Goal: Complete application form

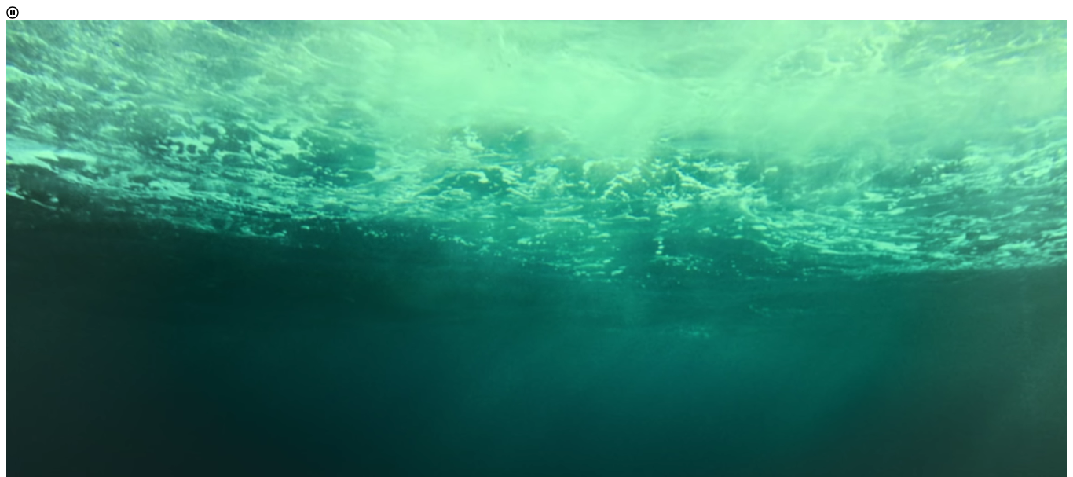
scroll to position [9, 72]
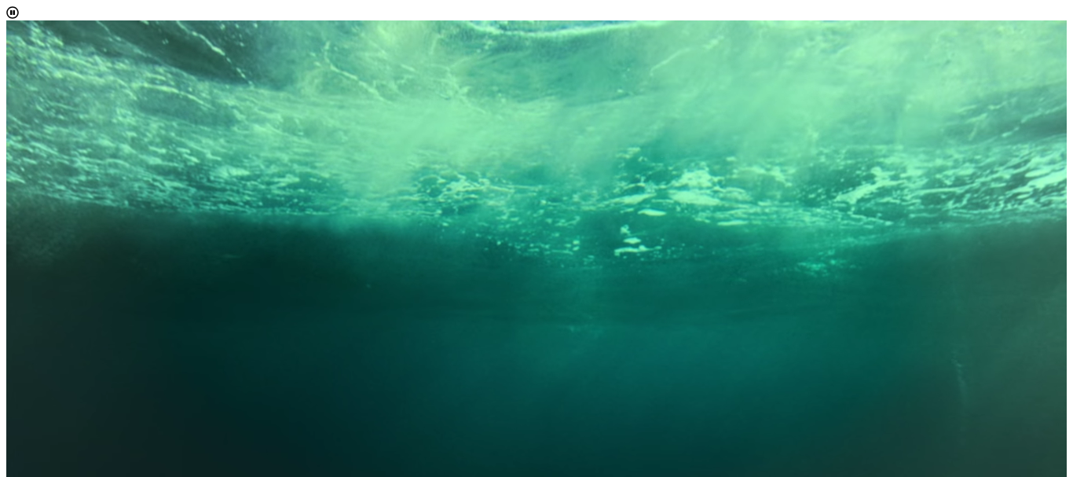
drag, startPoint x: 956, startPoint y: 284, endPoint x: 951, endPoint y: 337, distance: 53.6
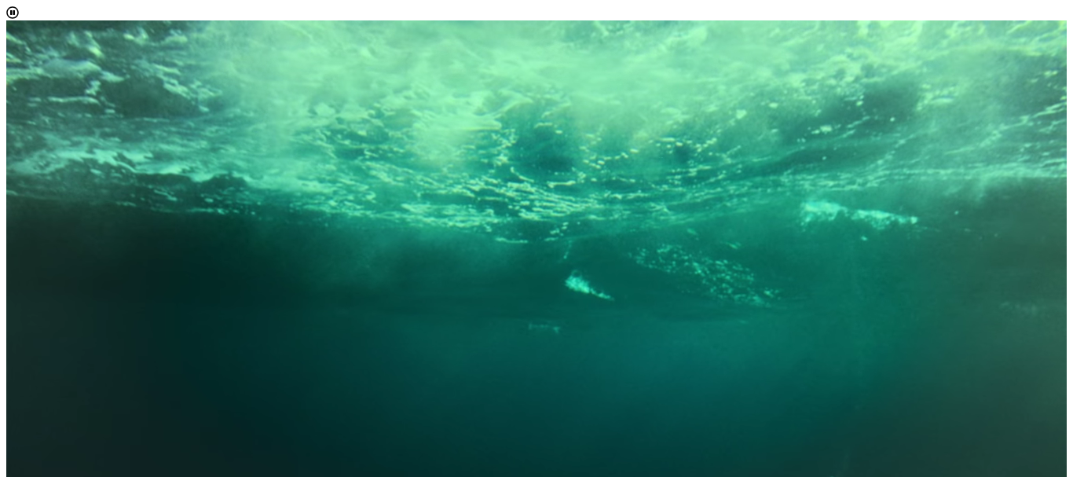
scroll to position [103, 0]
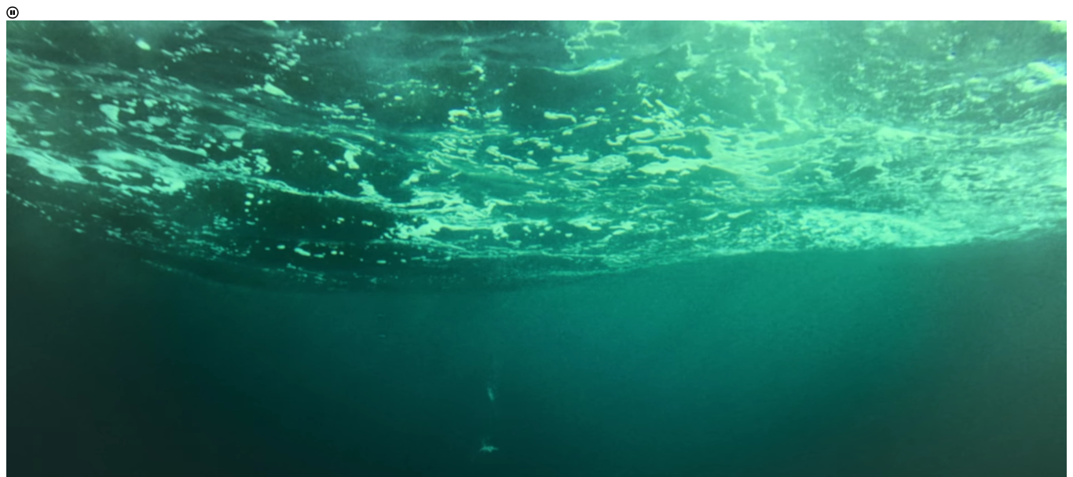
select select "[object Object]"
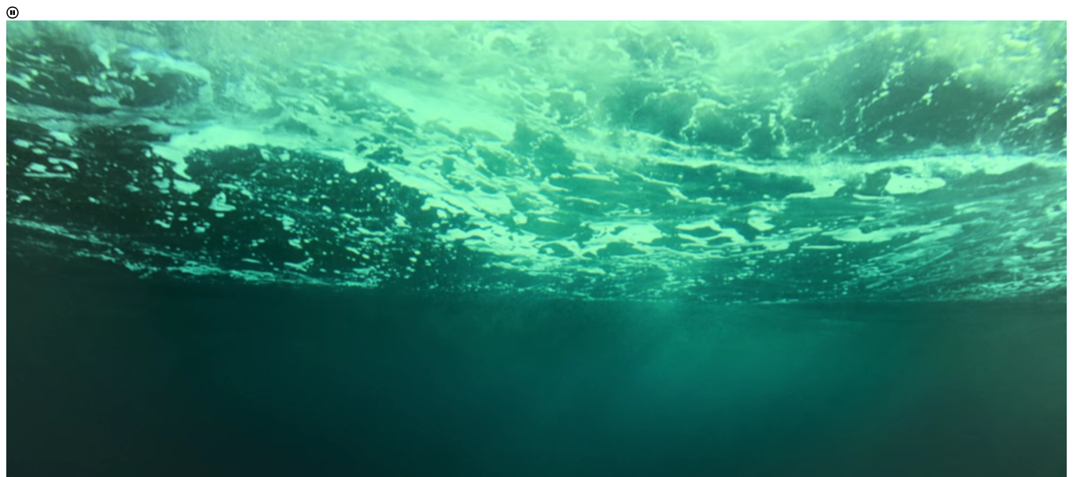
scroll to position [9, 72]
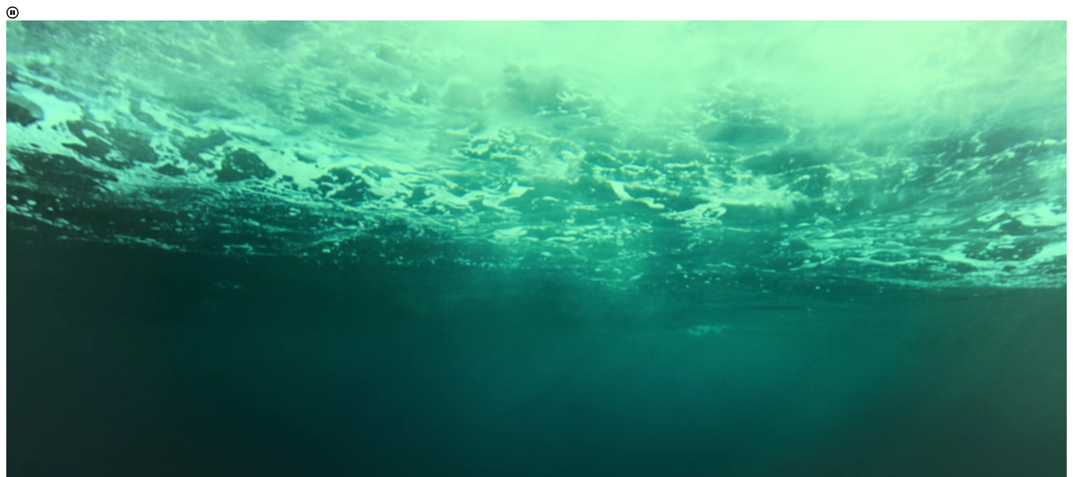
drag, startPoint x: 940, startPoint y: 372, endPoint x: 928, endPoint y: 409, distance: 39.0
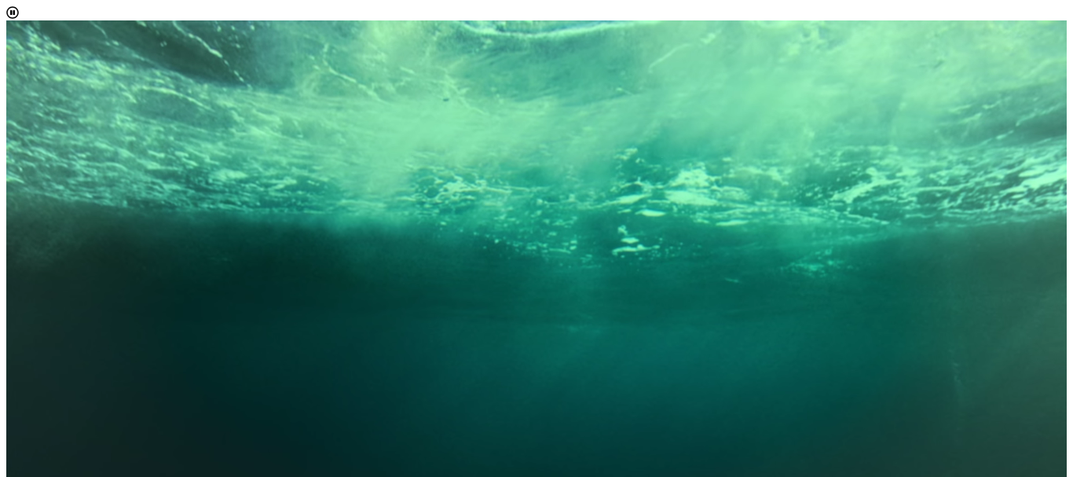
scroll to position [163, 0]
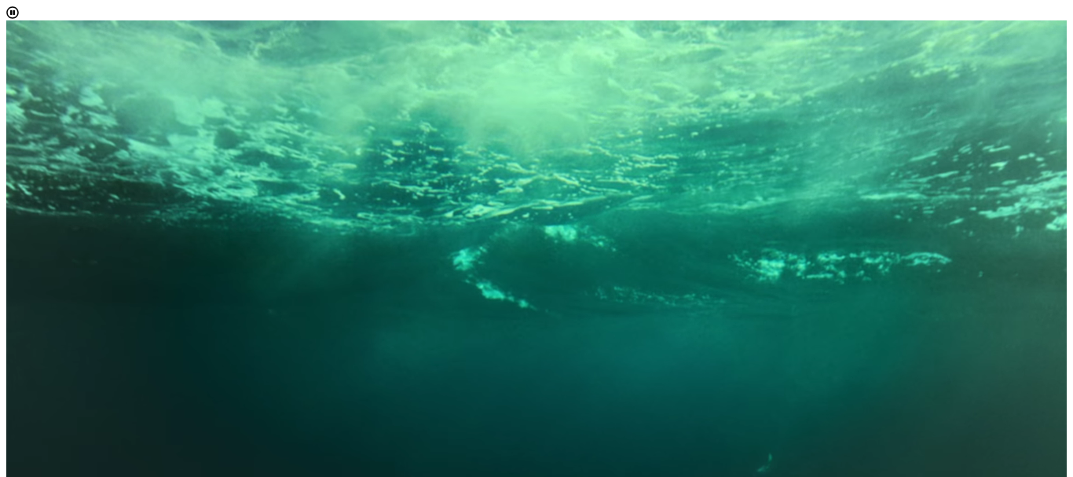
scroll to position [99, 0]
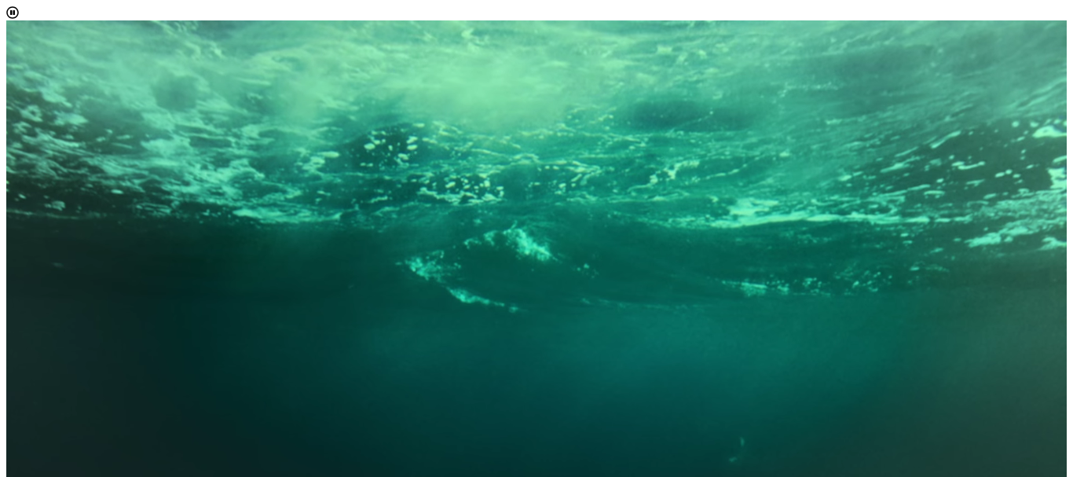
drag, startPoint x: 939, startPoint y: 345, endPoint x: 856, endPoint y: 383, distance: 90.7
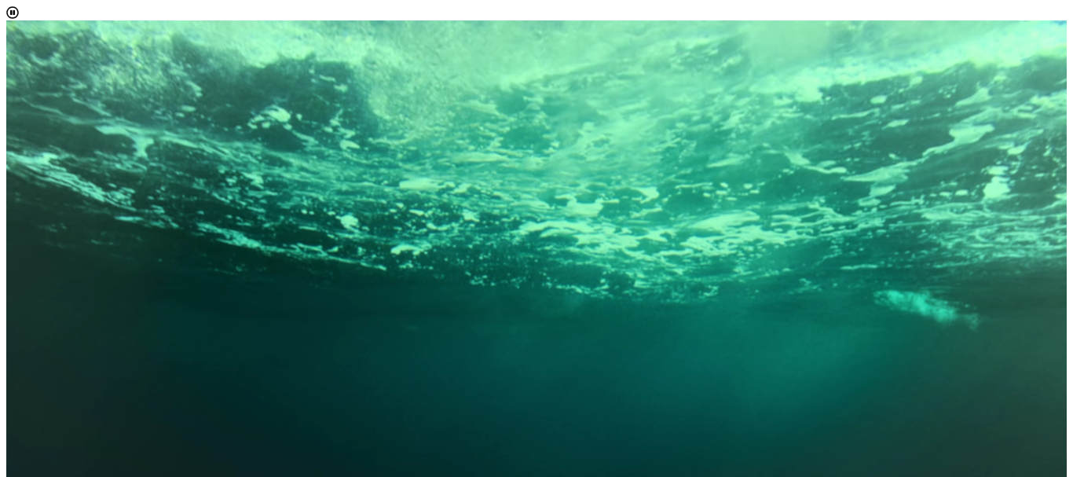
scroll to position [186, 0]
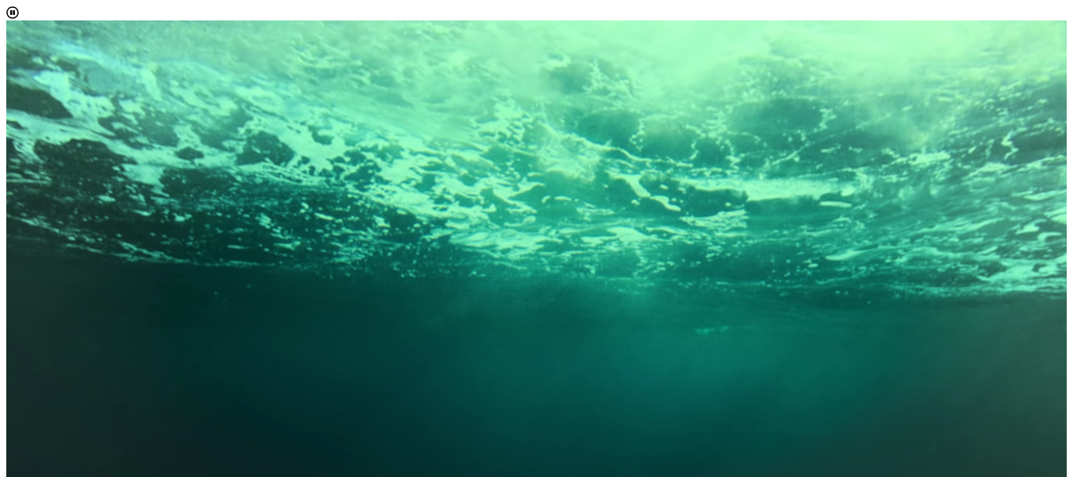
drag, startPoint x: 934, startPoint y: 293, endPoint x: 935, endPoint y: 361, distance: 68.4
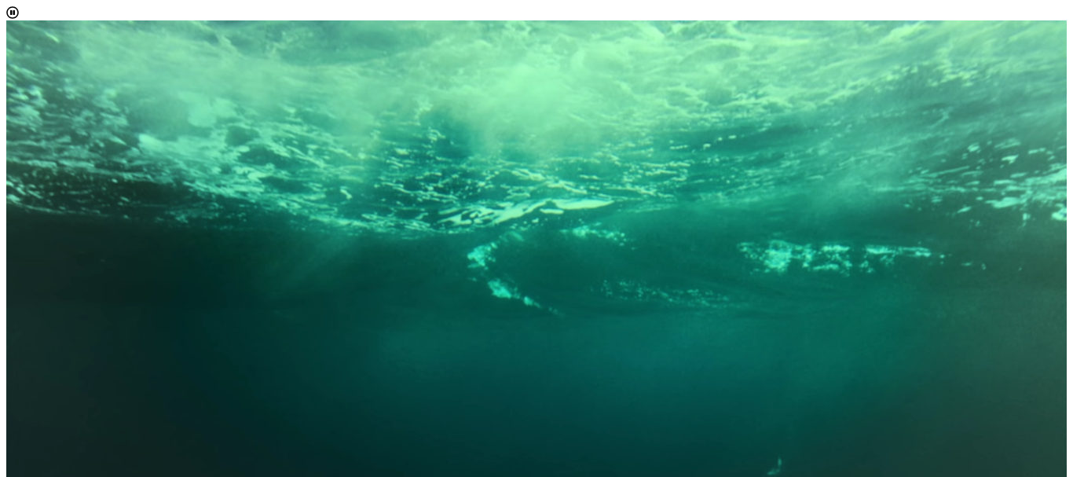
type input "[EMAIL_ADDRESS][DOMAIN_NAME]"
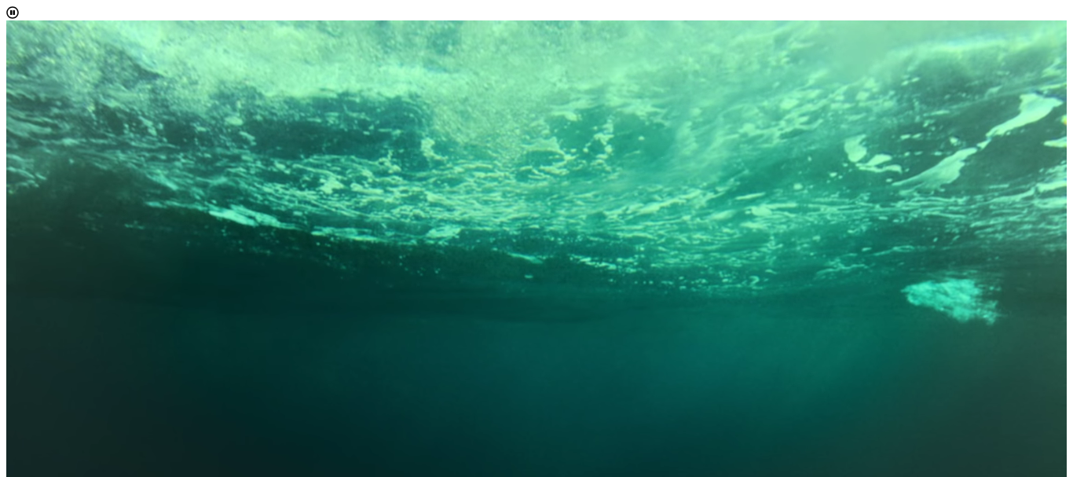
scroll to position [311, 0]
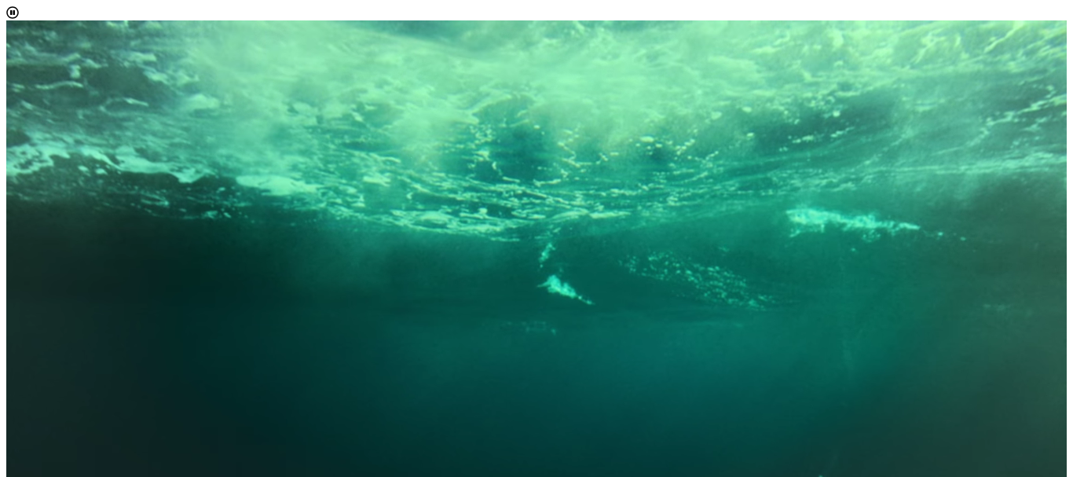
scroll to position [191, 0]
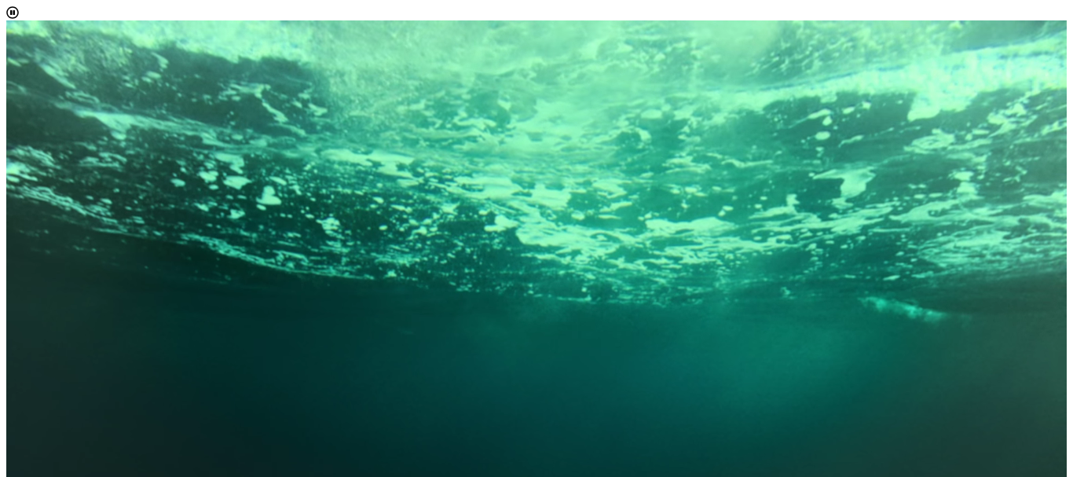
scroll to position [0, 0]
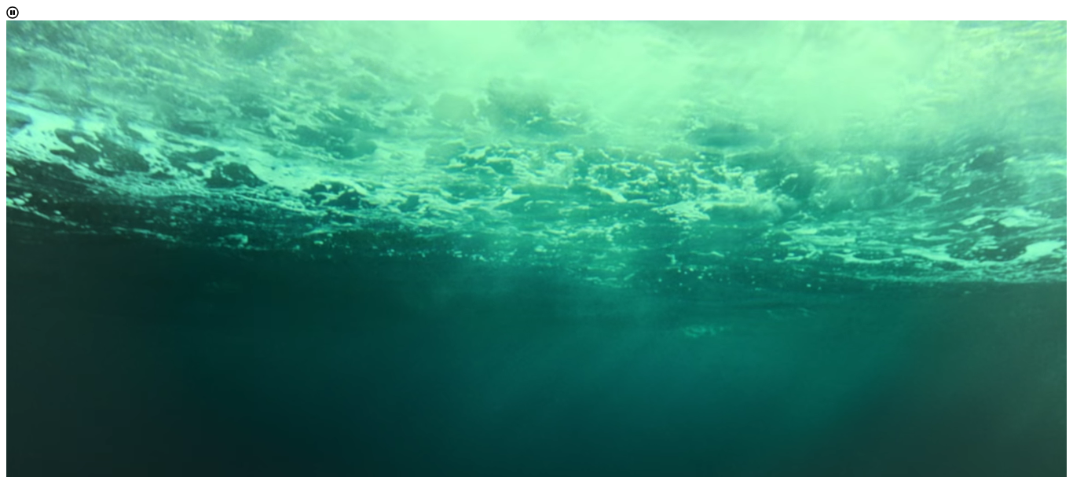
drag, startPoint x: 933, startPoint y: 324, endPoint x: 933, endPoint y: 343, distance: 18.9
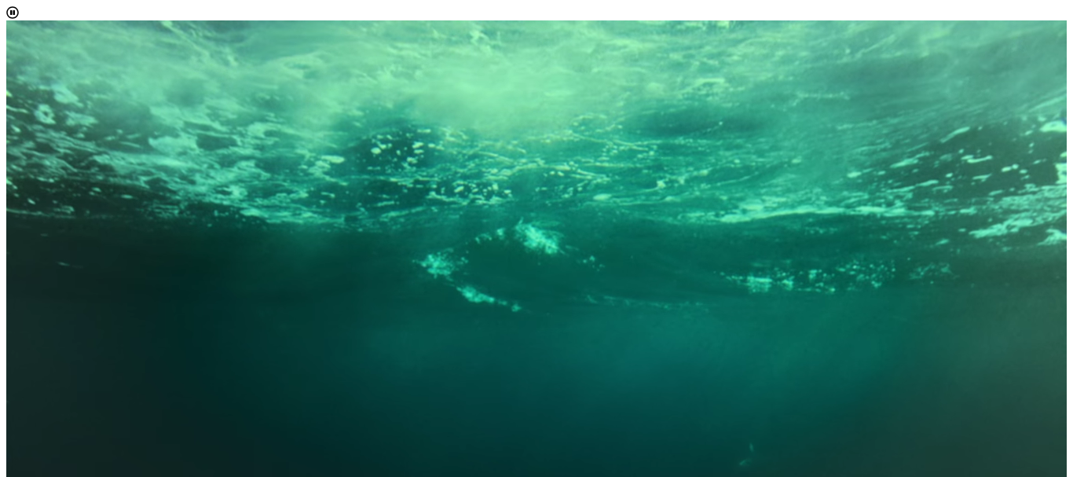
scroll to position [74, 0]
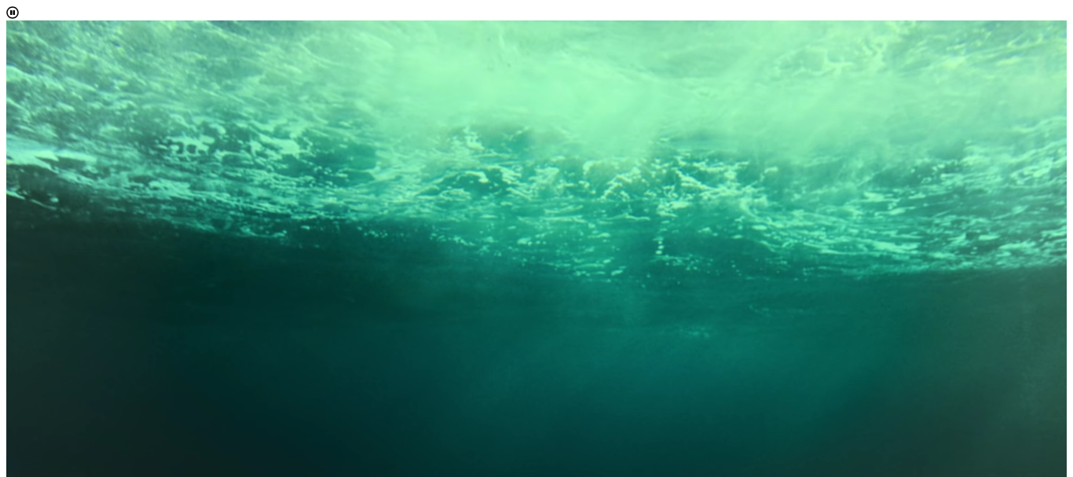
scroll to position [246, 0]
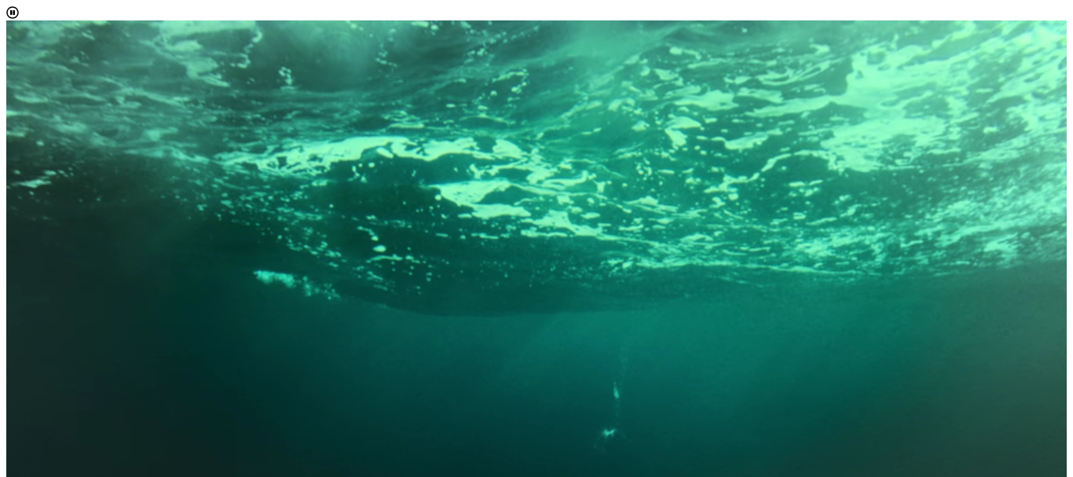
drag, startPoint x: 955, startPoint y: 339, endPoint x: 591, endPoint y: 273, distance: 370.5
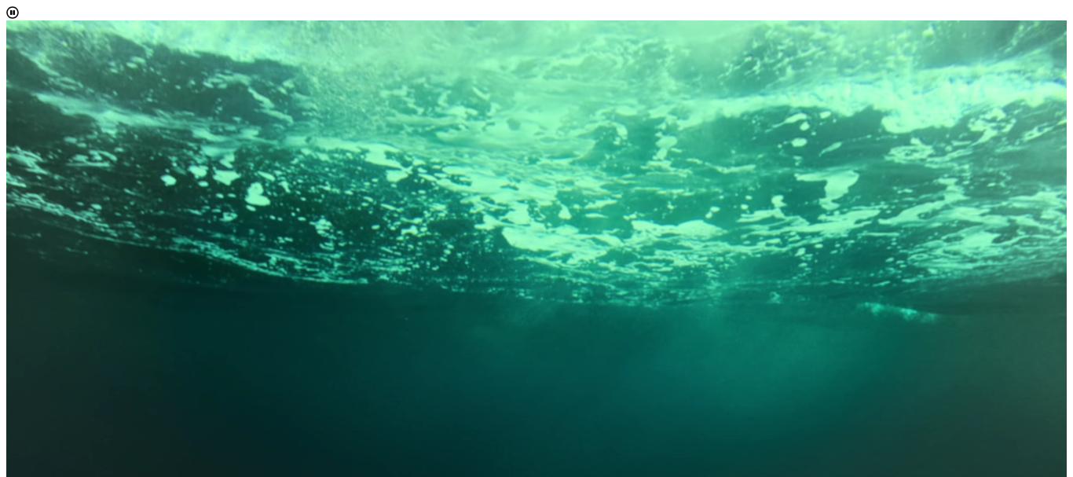
drag, startPoint x: 961, startPoint y: 218, endPoint x: 958, endPoint y: 243, distance: 25.3
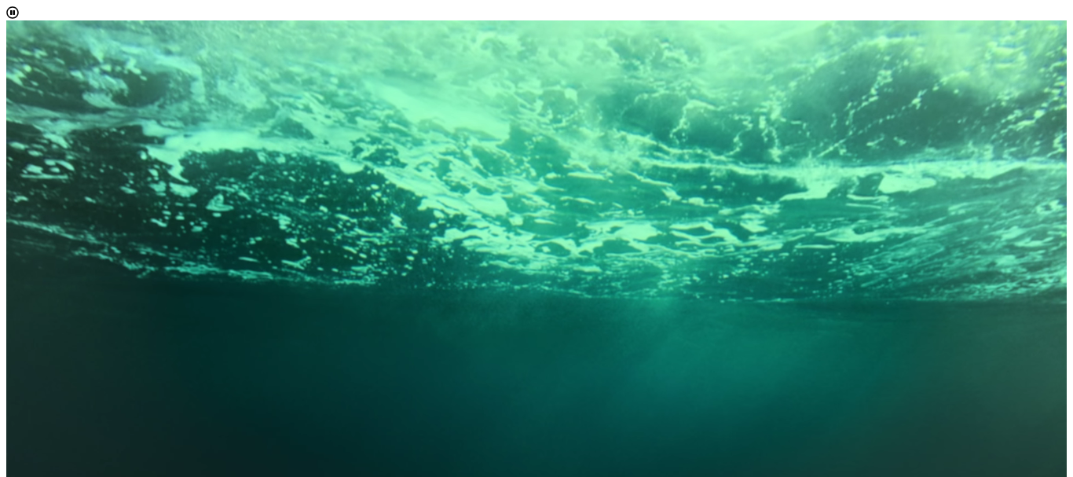
scroll to position [398, 0]
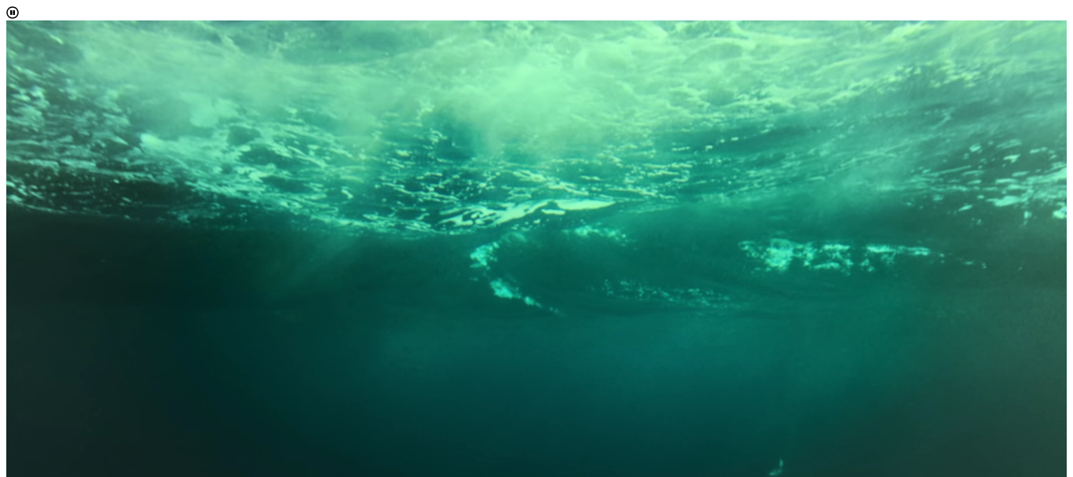
drag, startPoint x: 951, startPoint y: 207, endPoint x: 954, endPoint y: 231, distance: 24.5
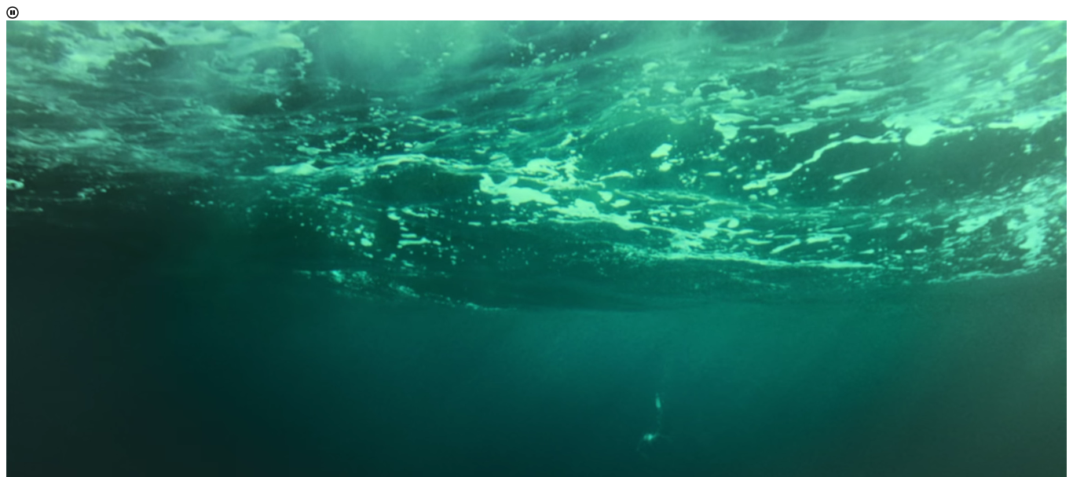
drag, startPoint x: 956, startPoint y: 218, endPoint x: 957, endPoint y: 244, distance: 25.2
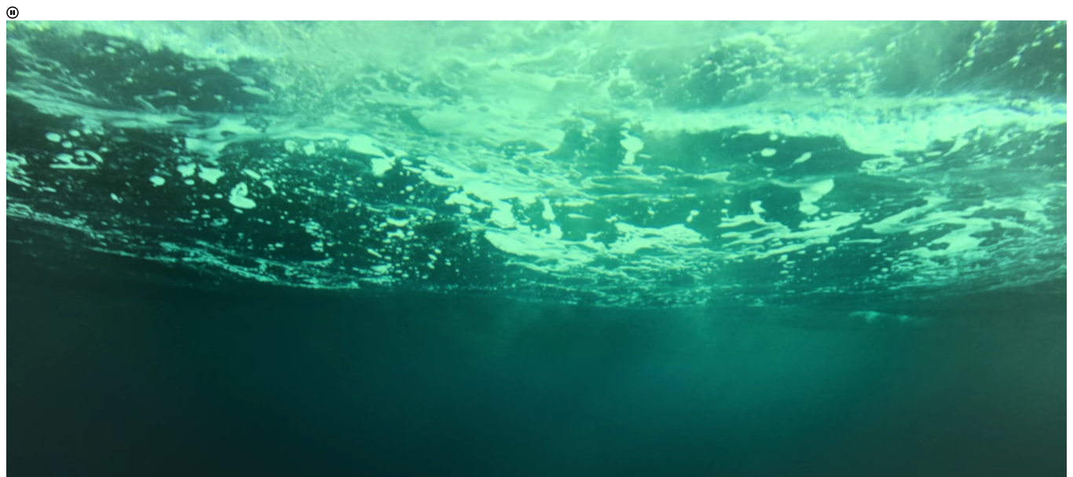
scroll to position [784, 0]
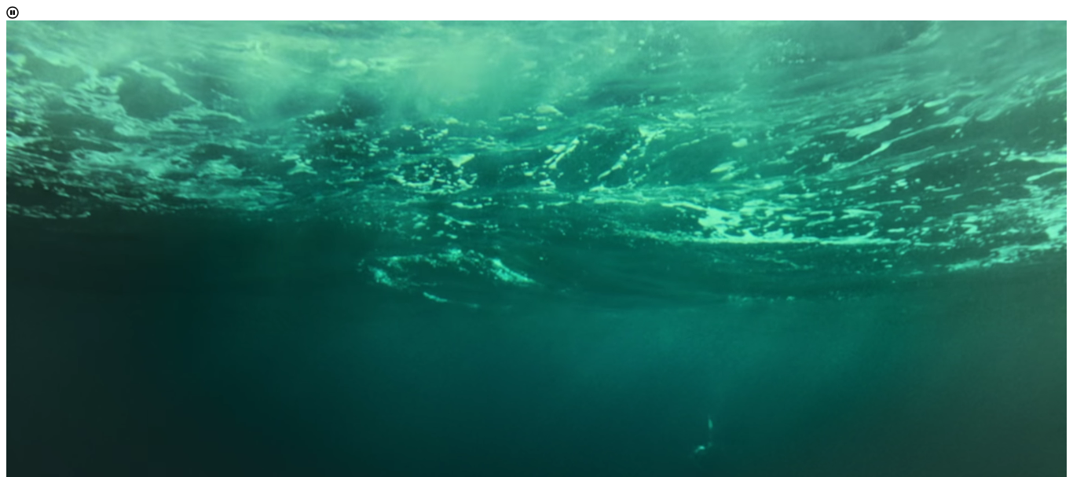
click at [1067, 179] on video at bounding box center [536, 318] width 1061 height 596
